Goal: Task Accomplishment & Management: Manage account settings

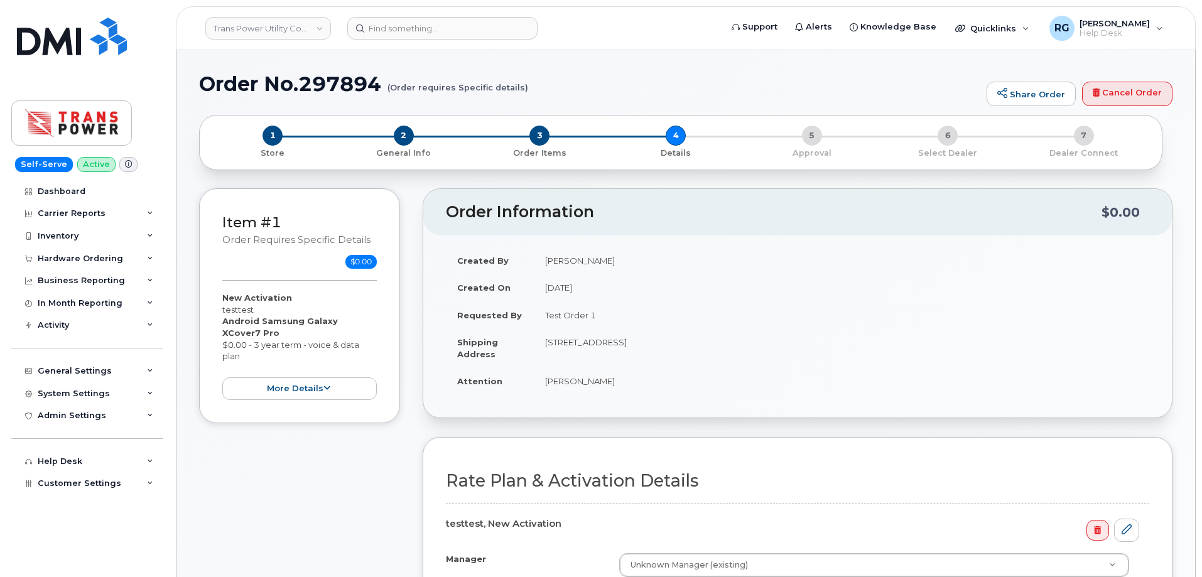
scroll to position [345, 0]
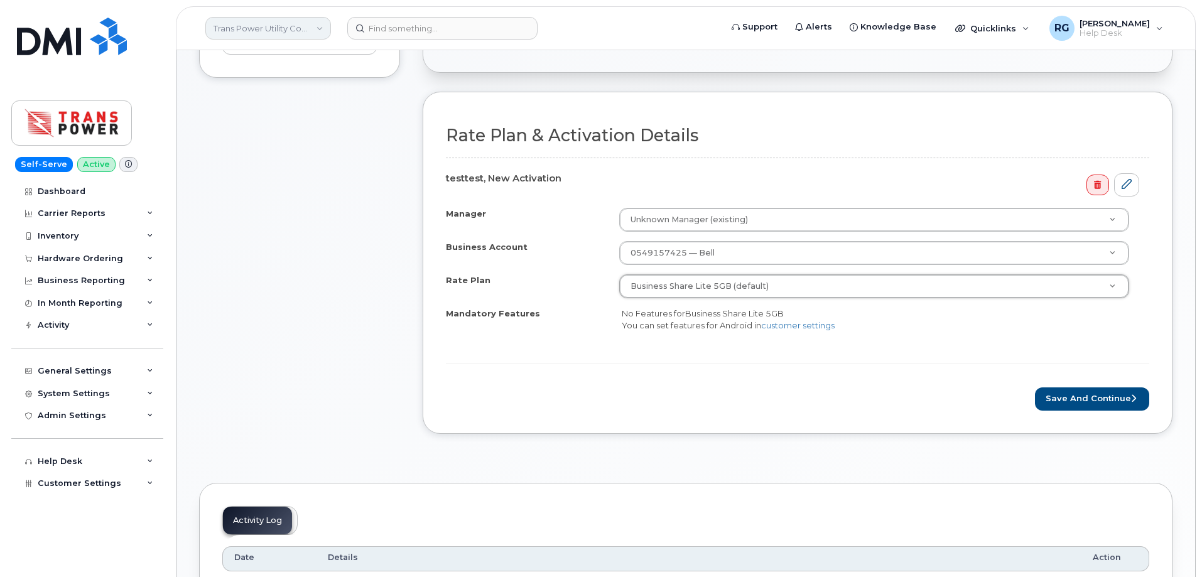
click at [247, 33] on link "Trans Power Utility Contractors Inc." at bounding box center [268, 28] width 126 height 23
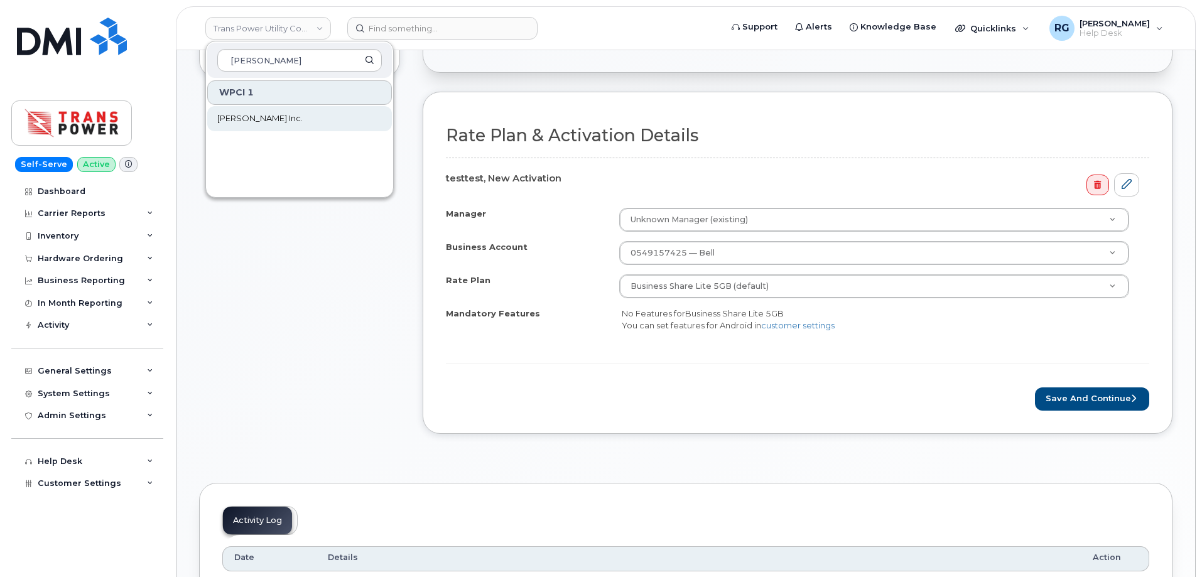
type input "Vipond"
click at [250, 122] on span "[PERSON_NAME] Inc." at bounding box center [259, 118] width 85 height 13
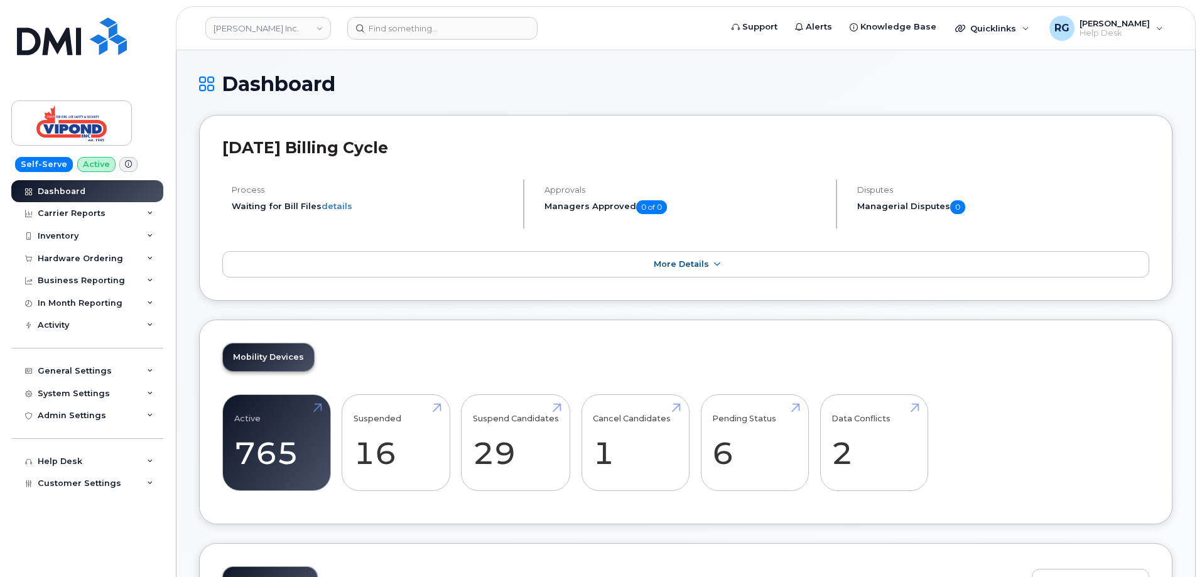
click at [334, 84] on h1 "Dashboard" at bounding box center [686, 84] width 974 height 22
click at [56, 388] on div "System Settings" at bounding box center [87, 394] width 152 height 23
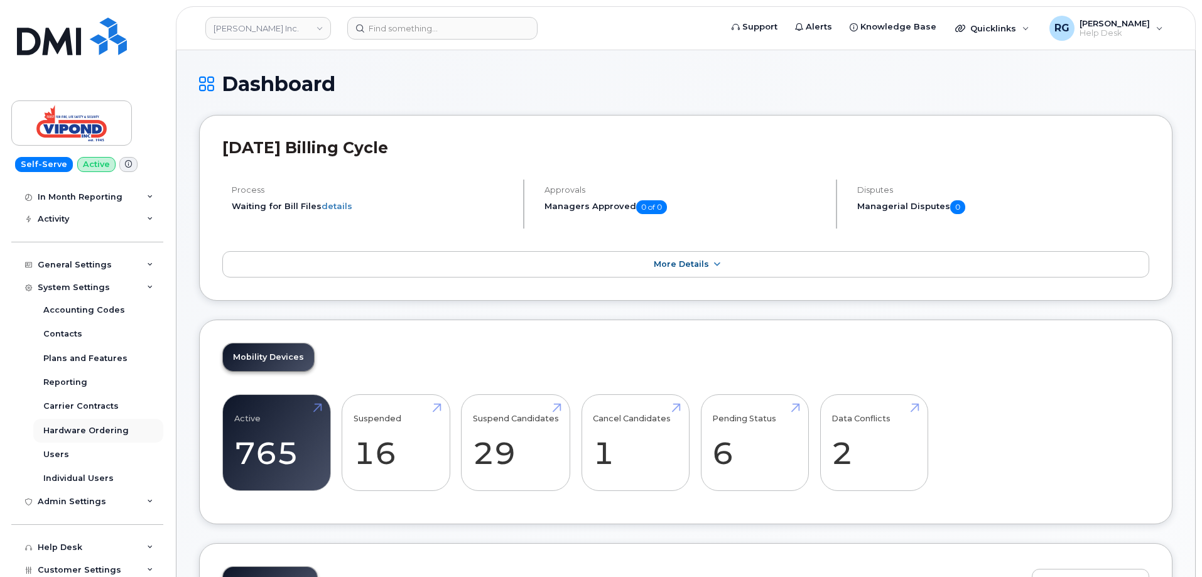
scroll to position [109, 0]
click at [70, 456] on link "Users" at bounding box center [98, 452] width 130 height 24
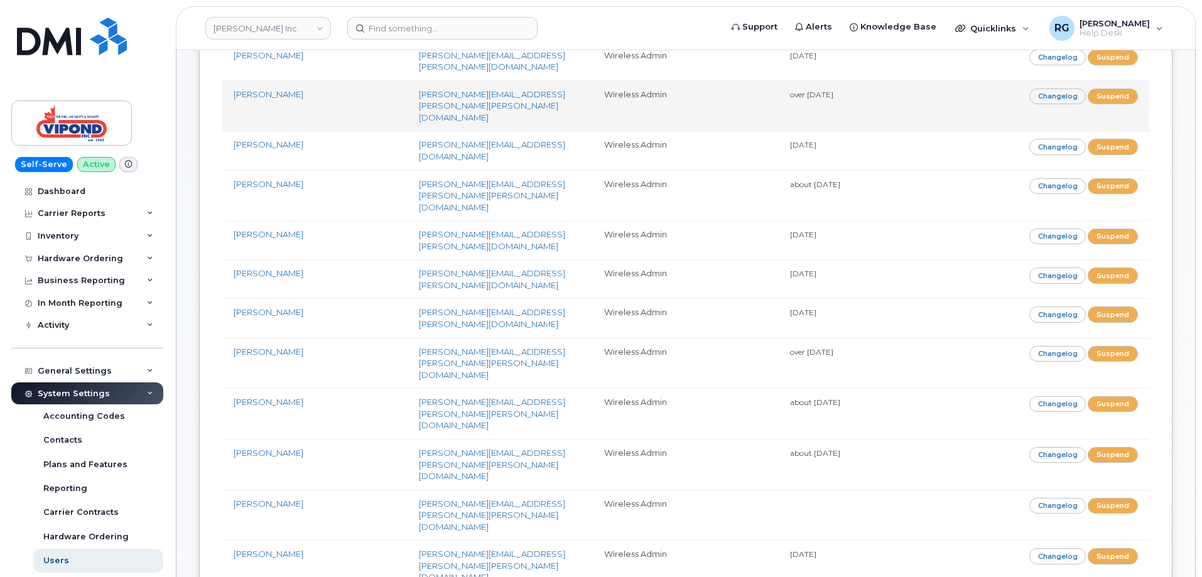
scroll to position [964, 0]
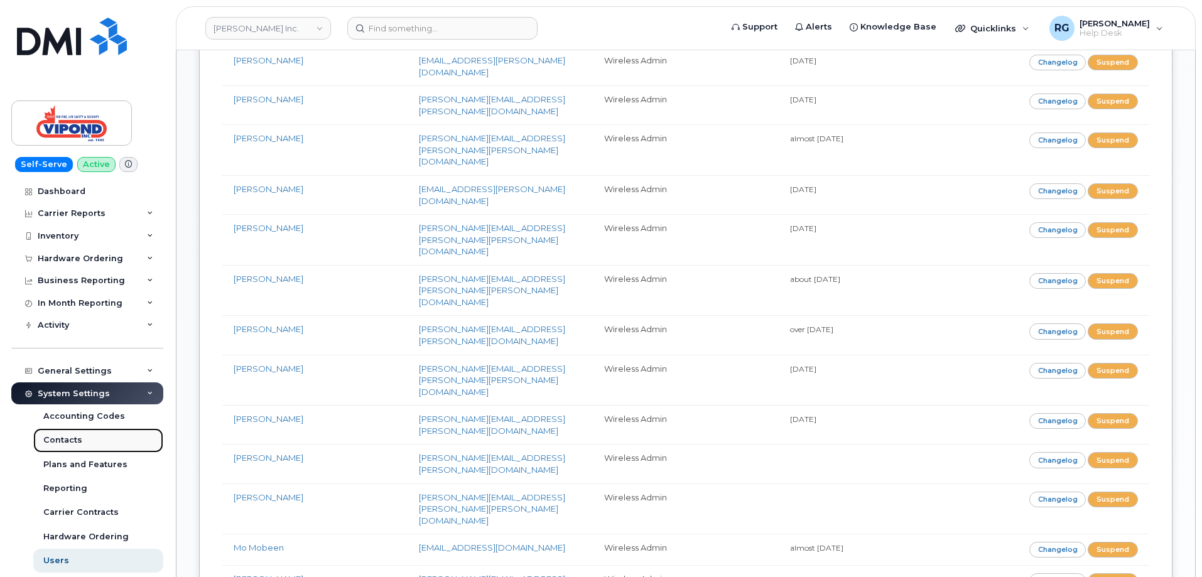
click at [72, 448] on link "Contacts" at bounding box center [98, 440] width 130 height 24
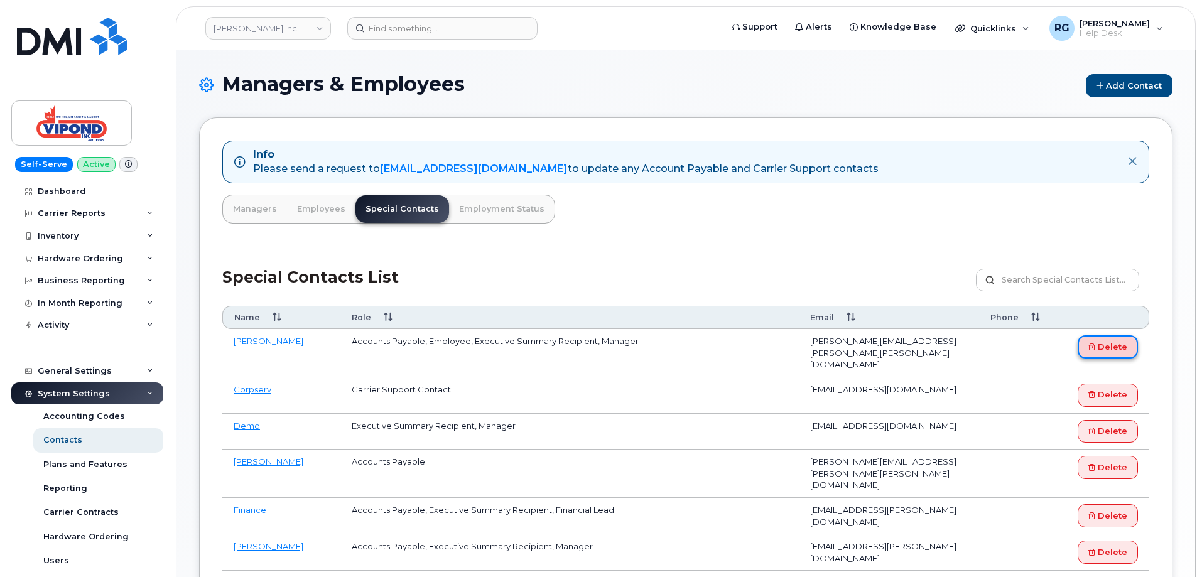
click at [1115, 345] on link "Delete" at bounding box center [1108, 346] width 60 height 23
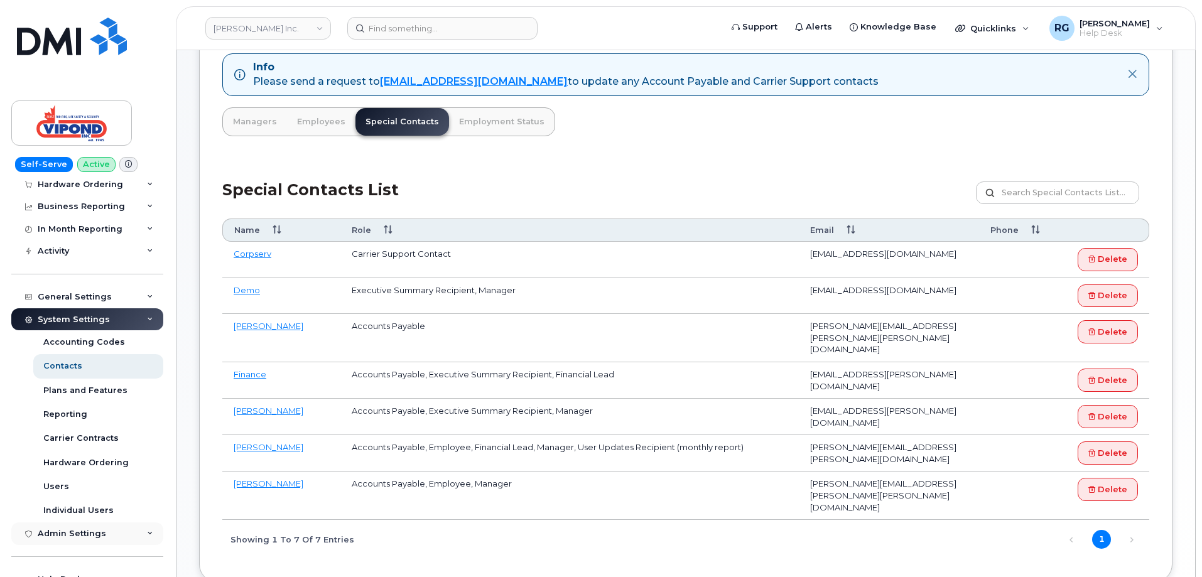
scroll to position [79, 0]
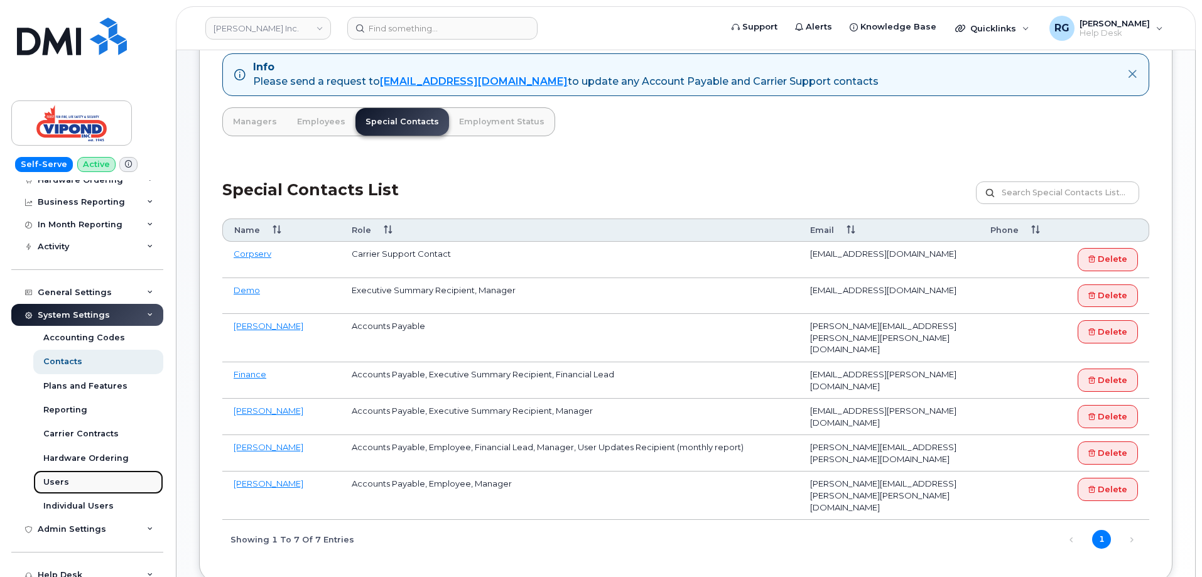
click at [67, 482] on link "Users" at bounding box center [98, 483] width 130 height 24
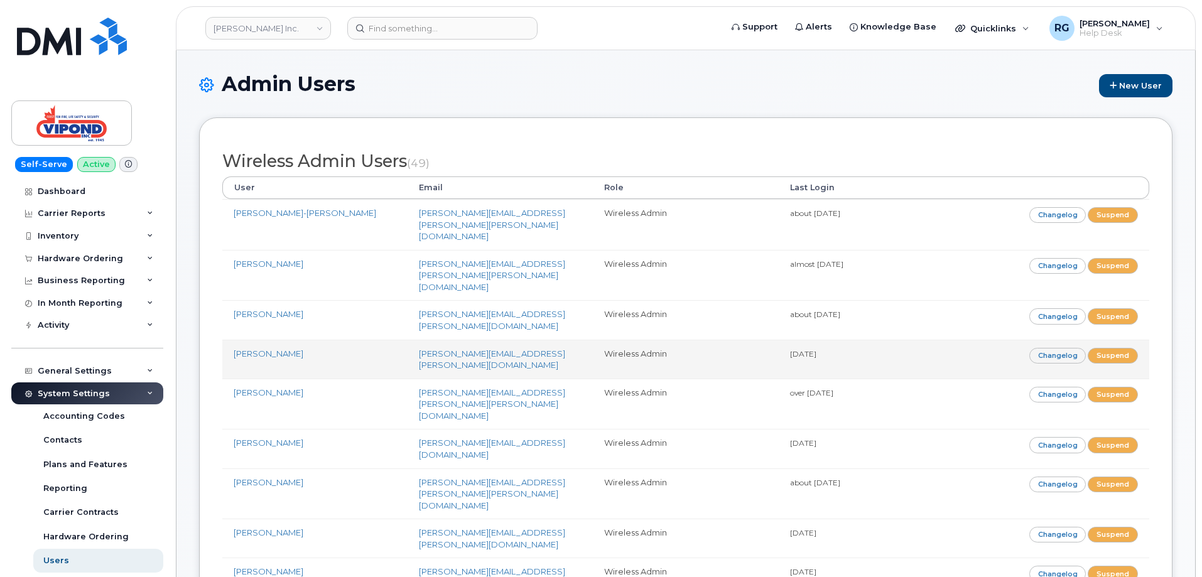
scroll to position [964, 0]
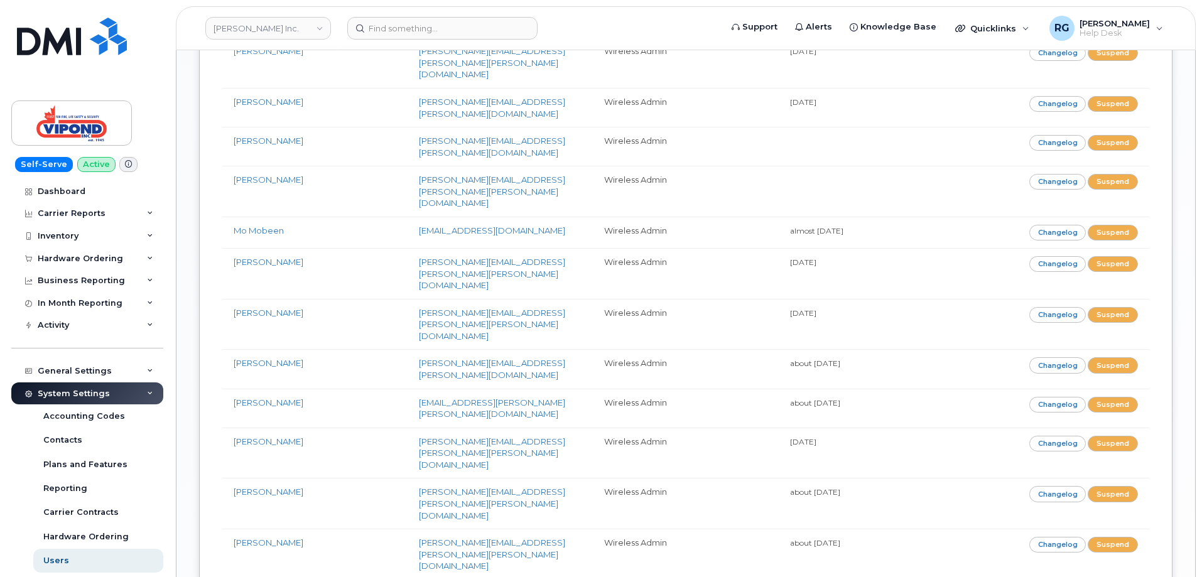
scroll to position [1471, 0]
